Goal: Navigation & Orientation: Find specific page/section

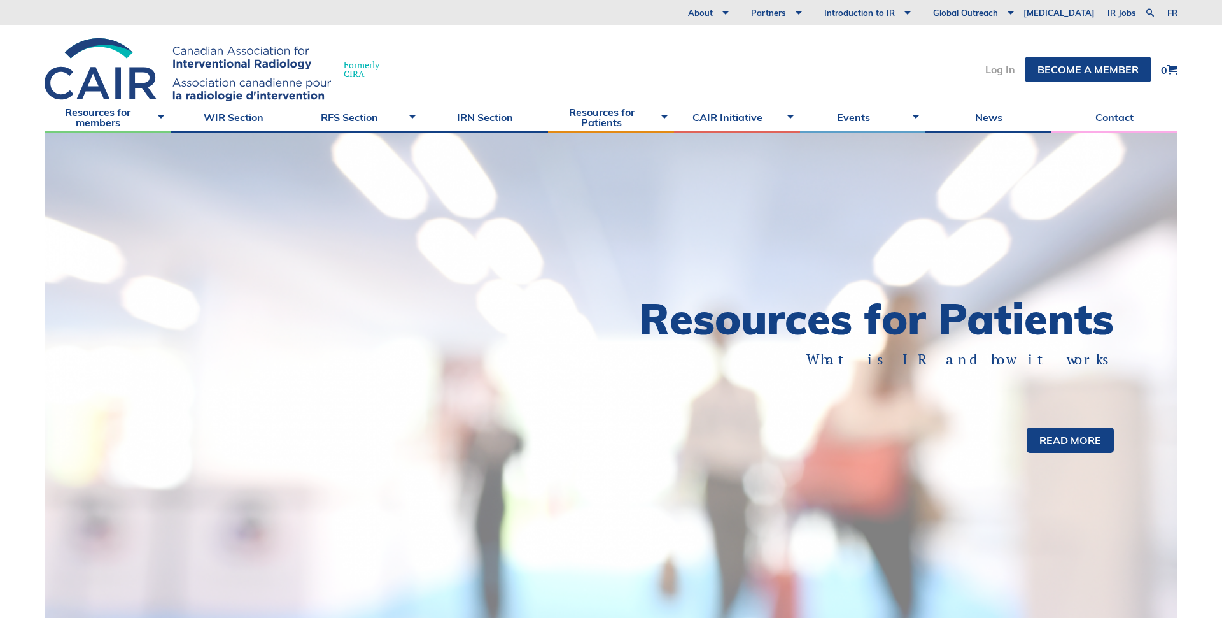
click at [994, 69] on link "Log In" at bounding box center [1000, 69] width 30 height 10
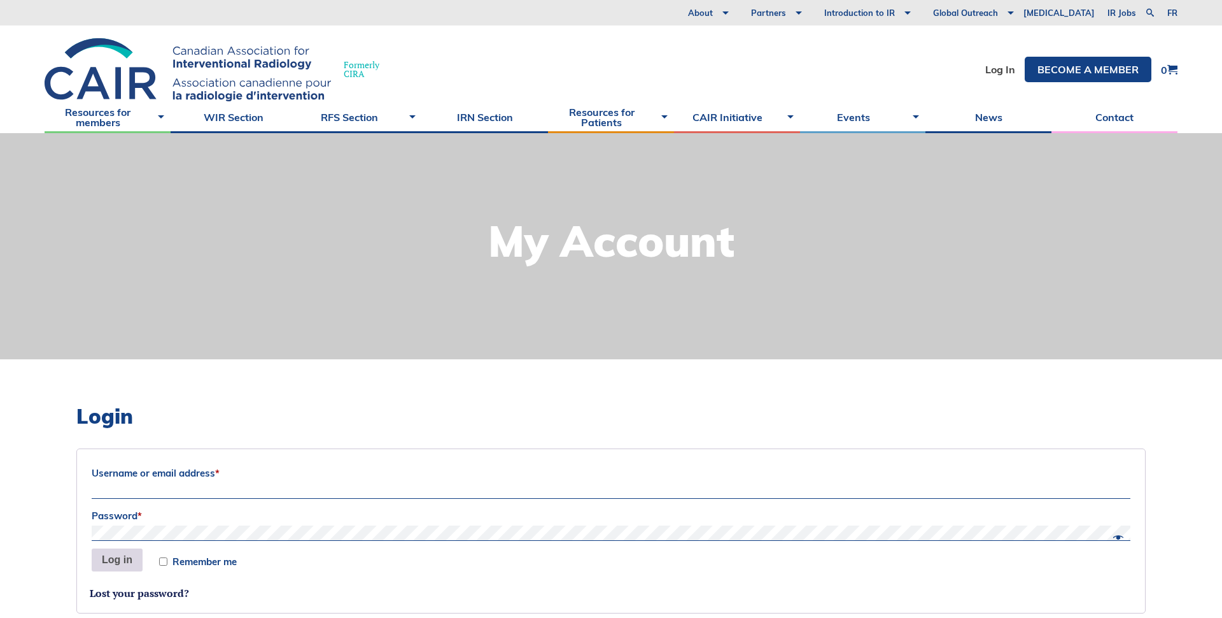
type input "Sociation-Dev"
click at [119, 562] on button "Log in" at bounding box center [117, 559] width 51 height 23
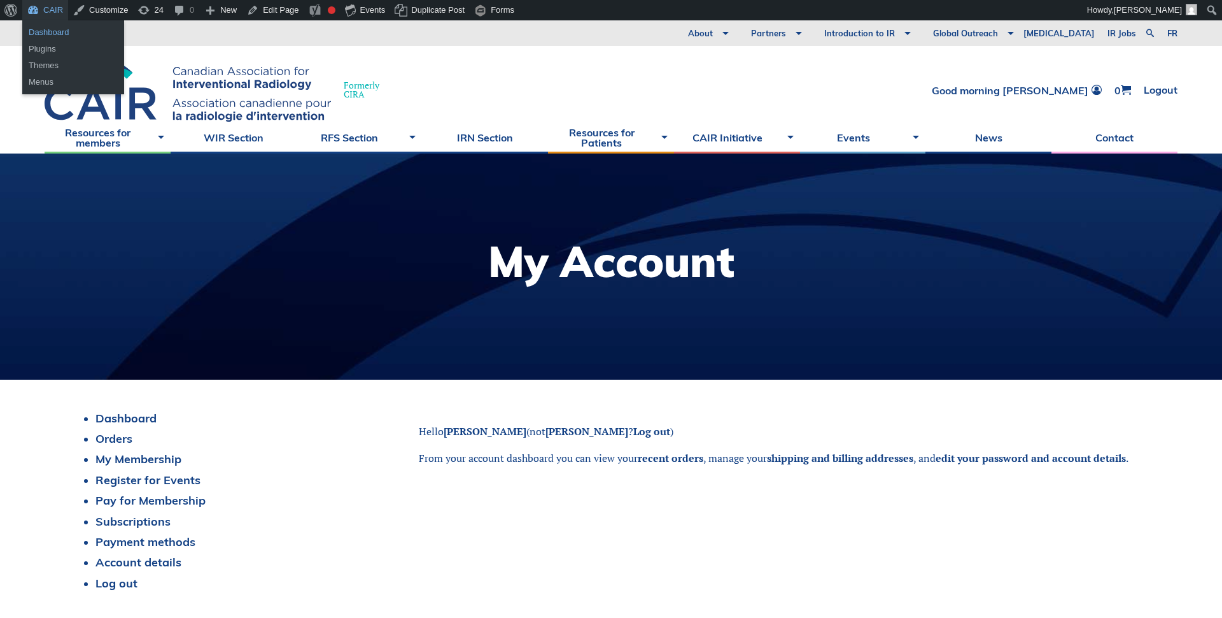
click at [45, 29] on link "Dashboard" at bounding box center [73, 32] width 102 height 17
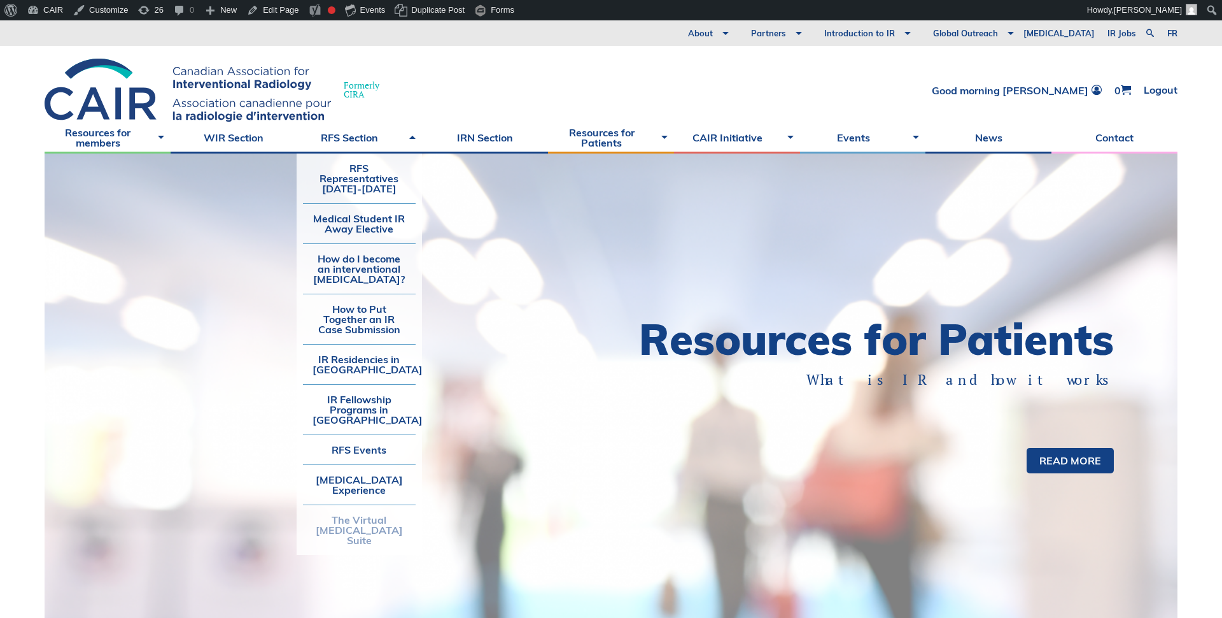
click at [355, 533] on link "The Virtual [MEDICAL_DATA] Suite" at bounding box center [359, 530] width 113 height 50
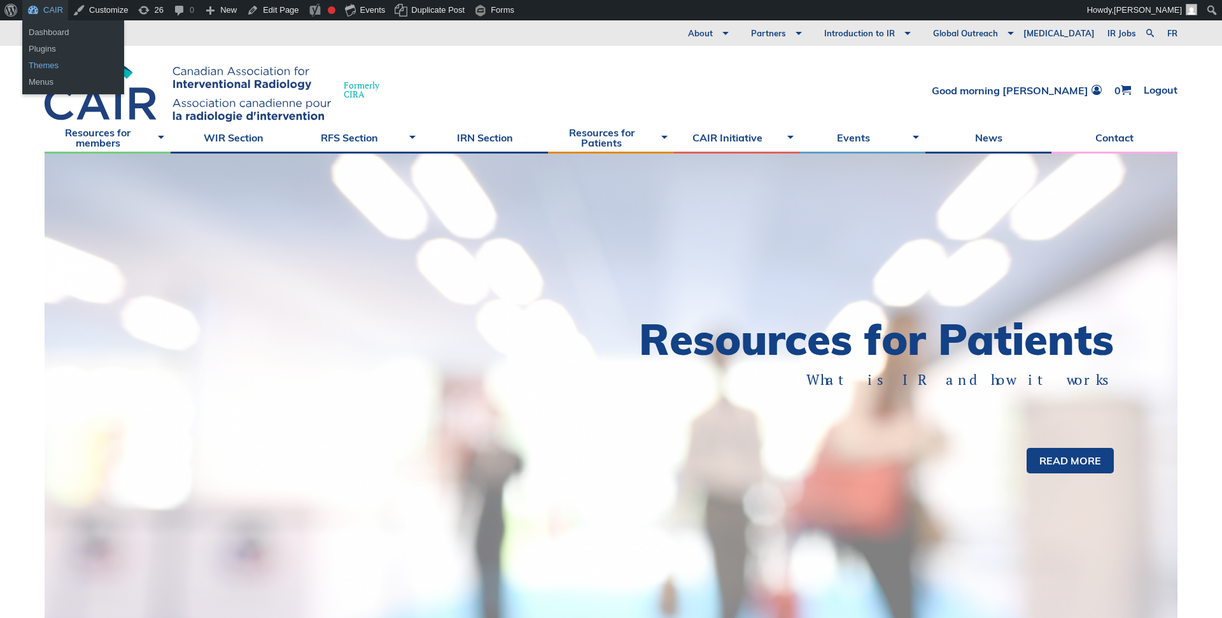
click at [40, 66] on link "Themes" at bounding box center [73, 65] width 102 height 17
